Goal: Information Seeking & Learning: Learn about a topic

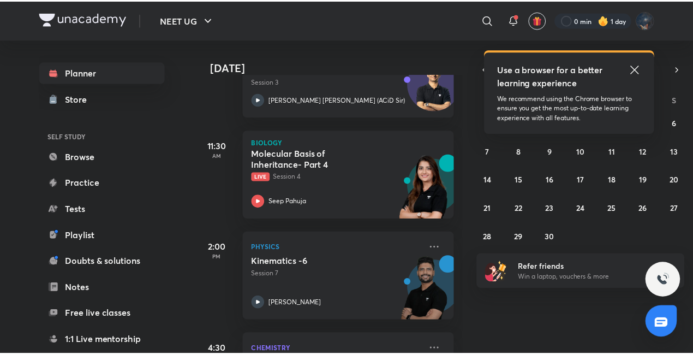
scroll to position [396, 0]
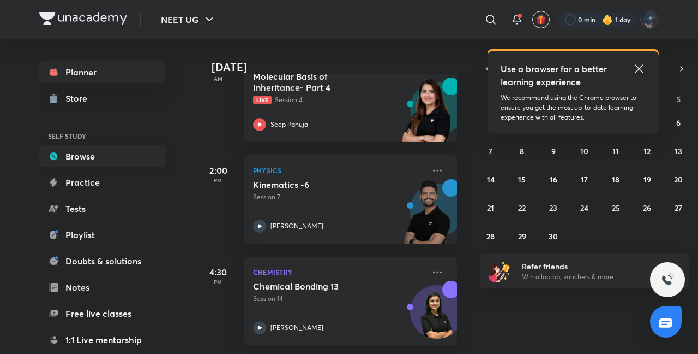
click at [83, 149] on link "Browse" at bounding box center [102, 156] width 127 height 22
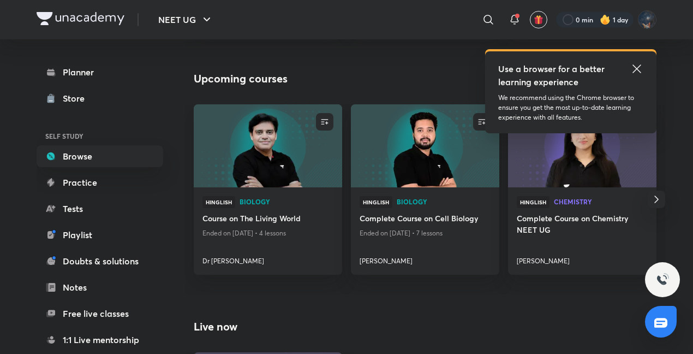
scroll to position [345, 0]
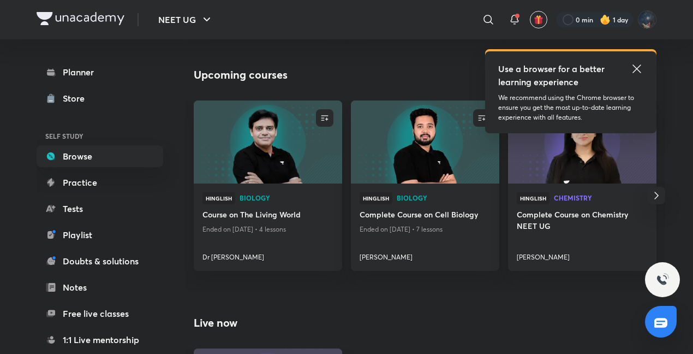
click at [659, 194] on icon "button" at bounding box center [656, 195] width 13 height 13
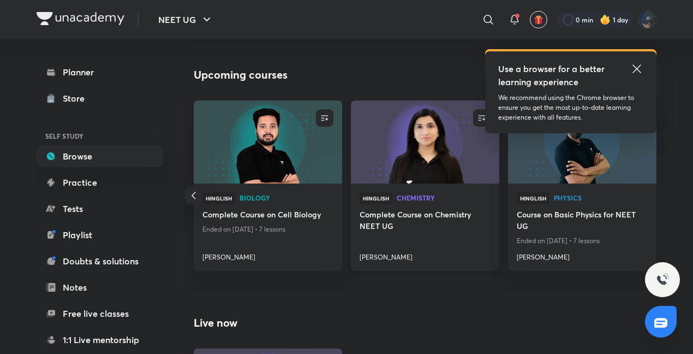
click at [433, 250] on h4 "Akansha Karnwal" at bounding box center [425, 255] width 131 height 14
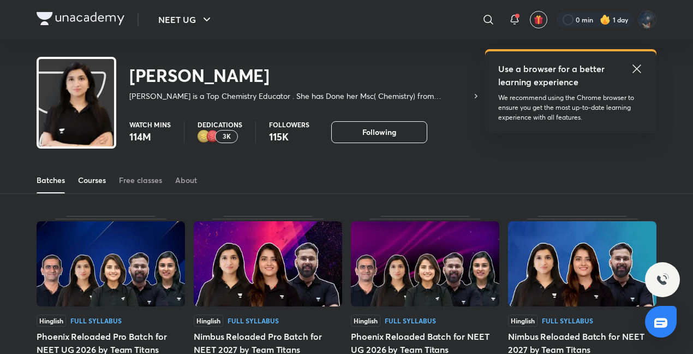
click at [99, 182] on div "Courses" at bounding box center [92, 180] width 28 height 11
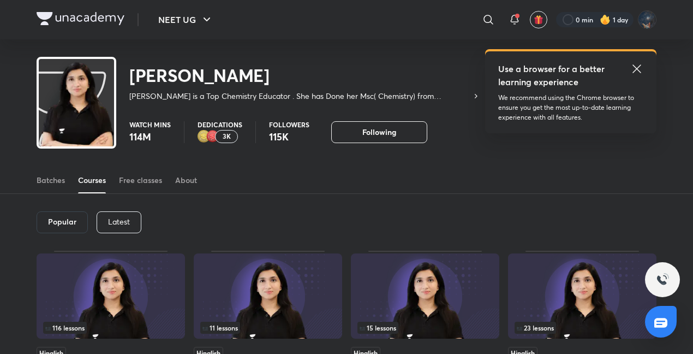
click at [118, 225] on p "Latest" at bounding box center [119, 221] width 22 height 9
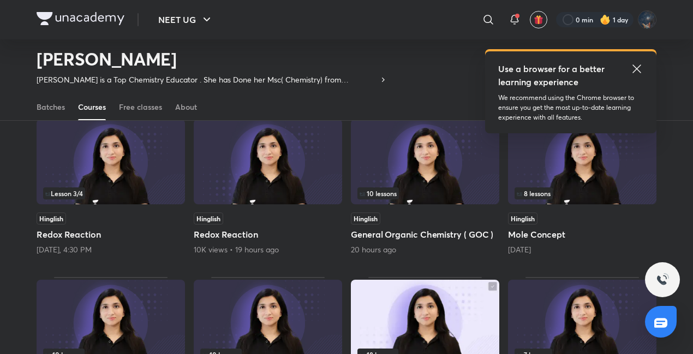
scroll to position [101, 0]
click at [398, 184] on img at bounding box center [425, 161] width 148 height 85
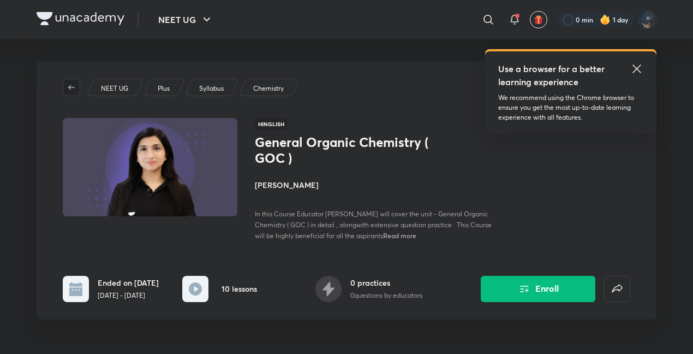
click at [73, 89] on icon "button" at bounding box center [71, 87] width 9 height 9
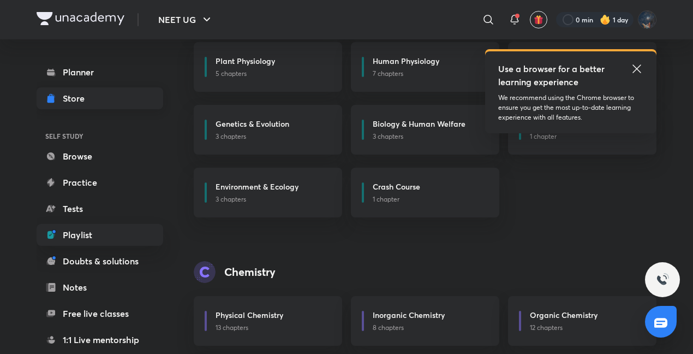
scroll to position [456, 0]
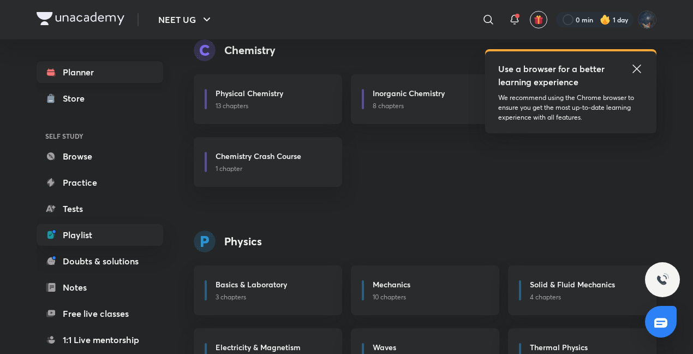
click at [83, 78] on link "Planner" at bounding box center [100, 72] width 127 height 22
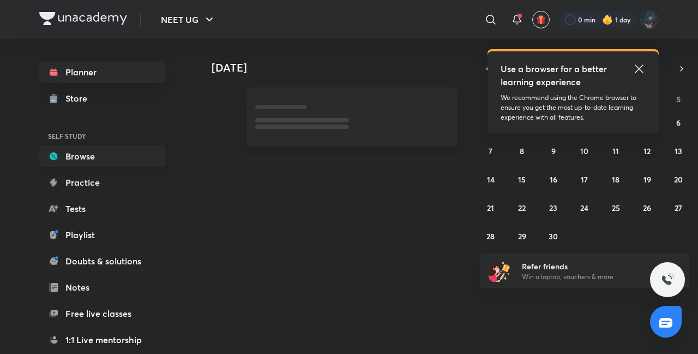
click at [97, 157] on link "Browse" at bounding box center [102, 156] width 127 height 22
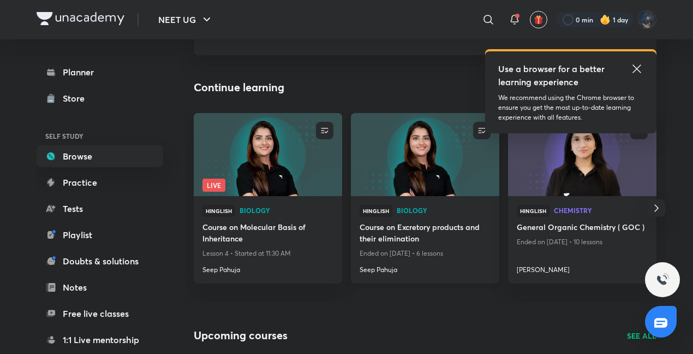
scroll to position [86, 0]
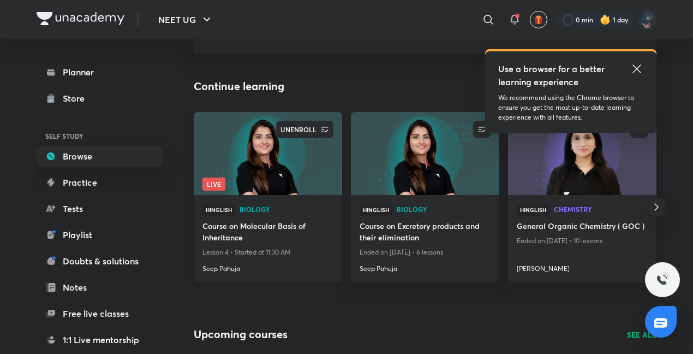
click at [327, 134] on button "button" at bounding box center [324, 129] width 17 height 17
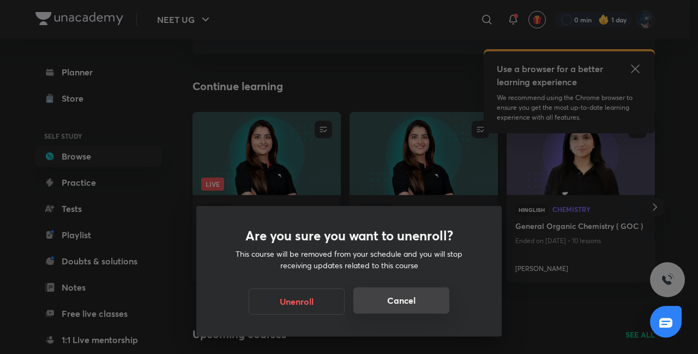
click at [384, 307] on button "Cancel" at bounding box center [402, 300] width 96 height 26
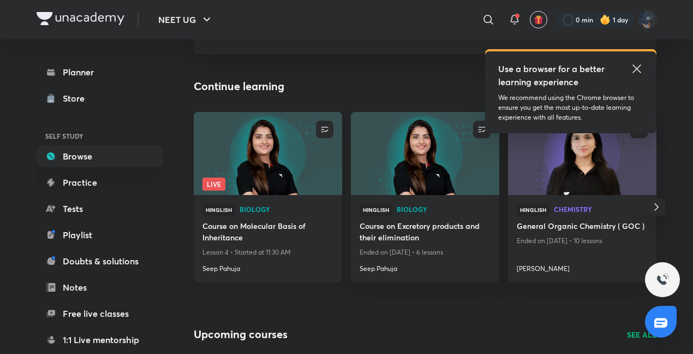
click at [219, 250] on p "Lesson 4 • Started at 11:30 AM" at bounding box center [267, 252] width 131 height 14
click at [230, 270] on h4 "Seep Pahuja" at bounding box center [267, 266] width 131 height 14
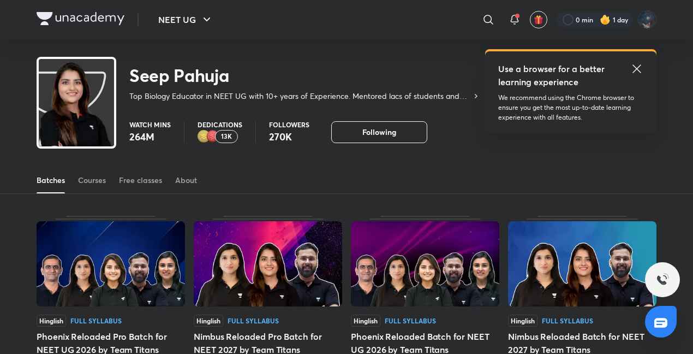
click at [76, 177] on div "Batches Courses Free classes About" at bounding box center [347, 180] width 620 height 26
click at [82, 180] on div "Courses" at bounding box center [92, 180] width 28 height 11
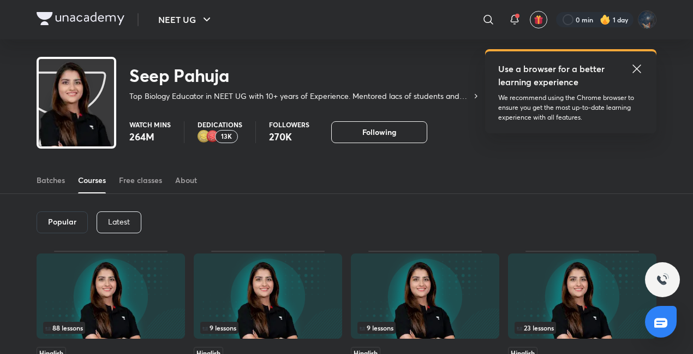
click at [129, 222] on div "Latest" at bounding box center [119, 222] width 45 height 22
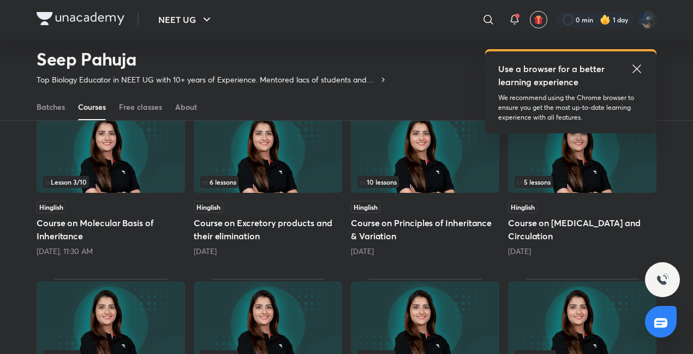
scroll to position [106, 0]
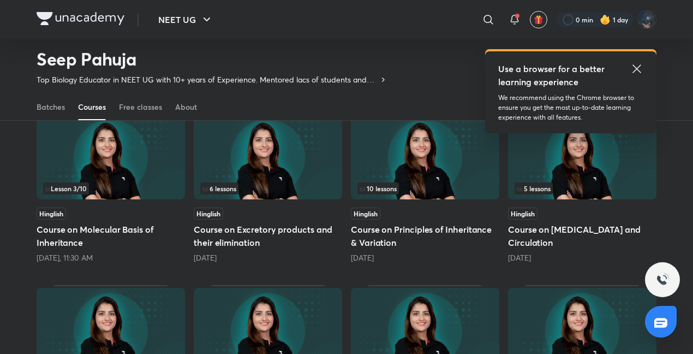
click at [130, 180] on img at bounding box center [111, 156] width 148 height 85
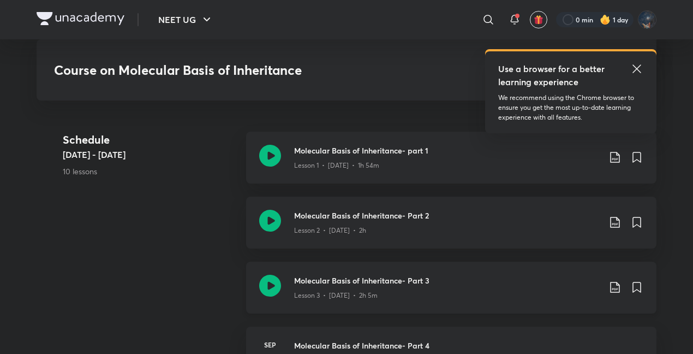
scroll to position [529, 0]
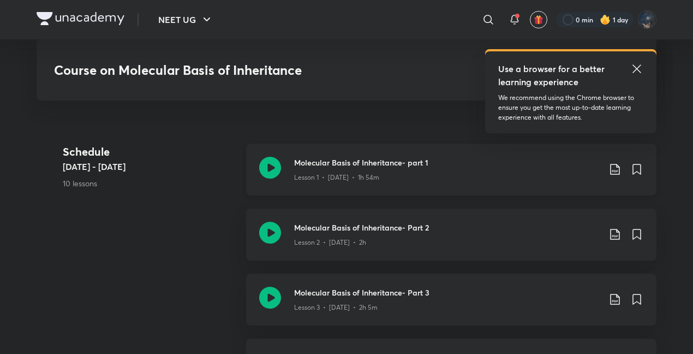
click at [286, 165] on div "Molecular Basis of Inheritance- part 1 Lesson 1 • Sep 2 • 1h 54m" at bounding box center [451, 170] width 410 height 52
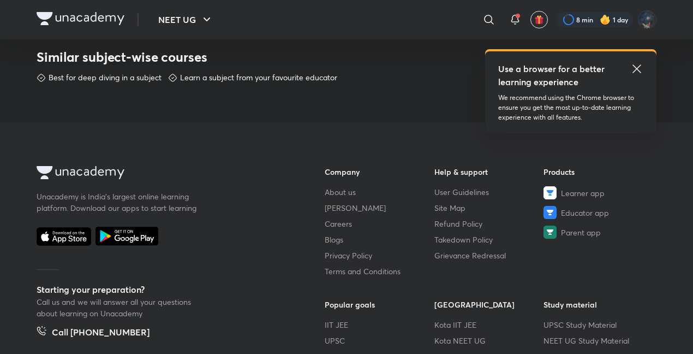
scroll to position [551, 0]
